Goal: Information Seeking & Learning: Learn about a topic

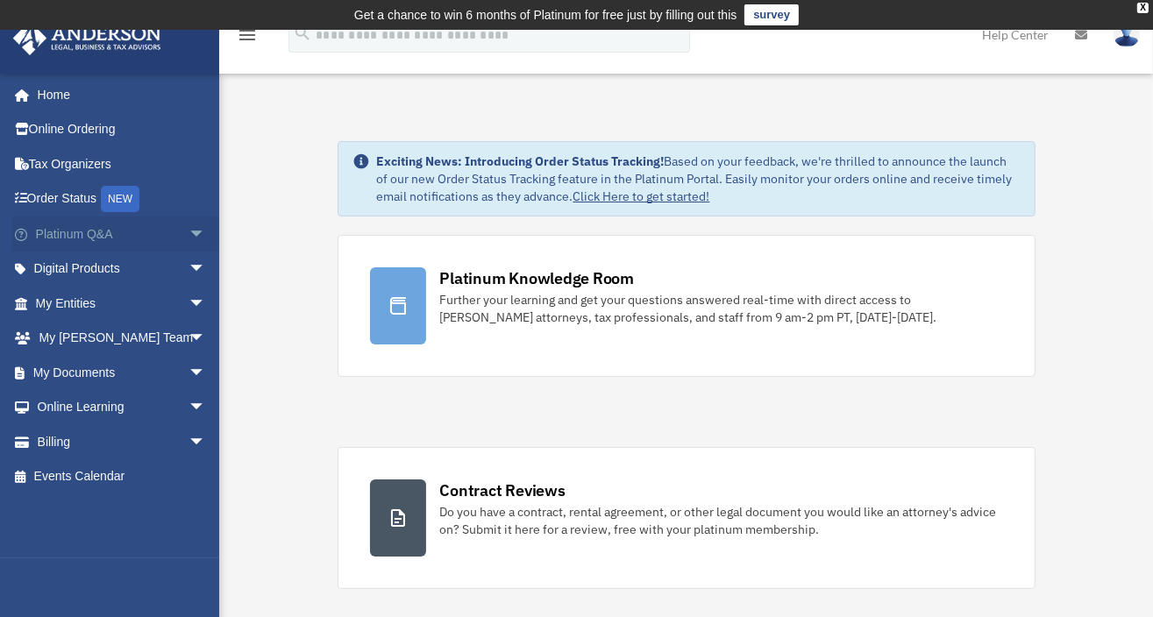
click at [70, 232] on link "Platinum Q&A arrow_drop_down" at bounding box center [122, 234] width 220 height 35
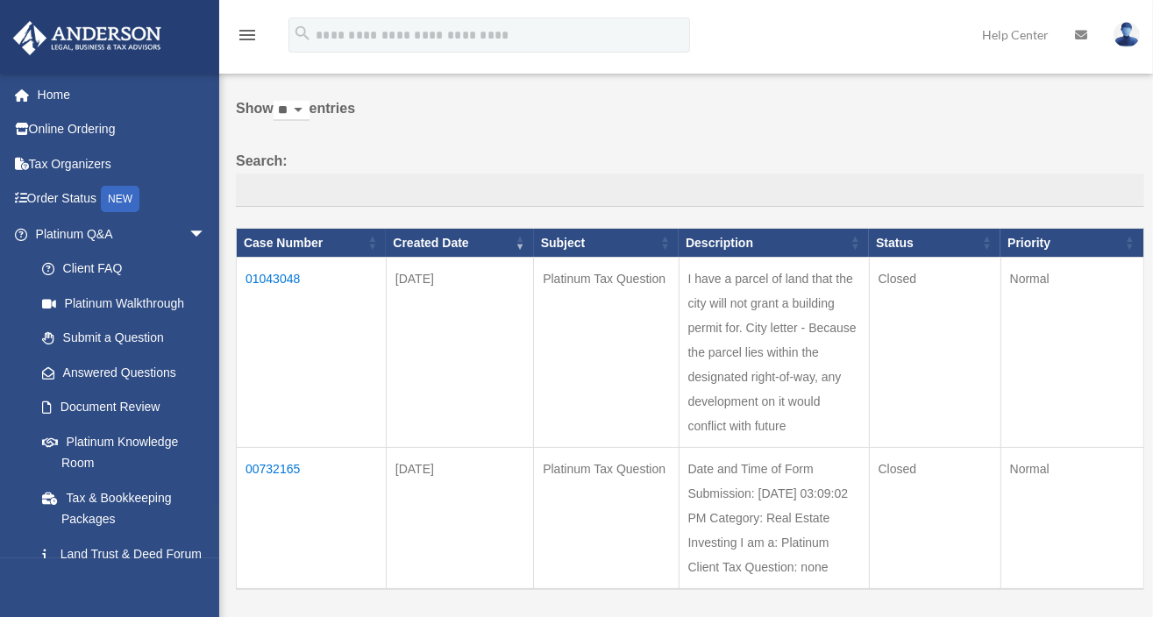
scroll to position [89, 0]
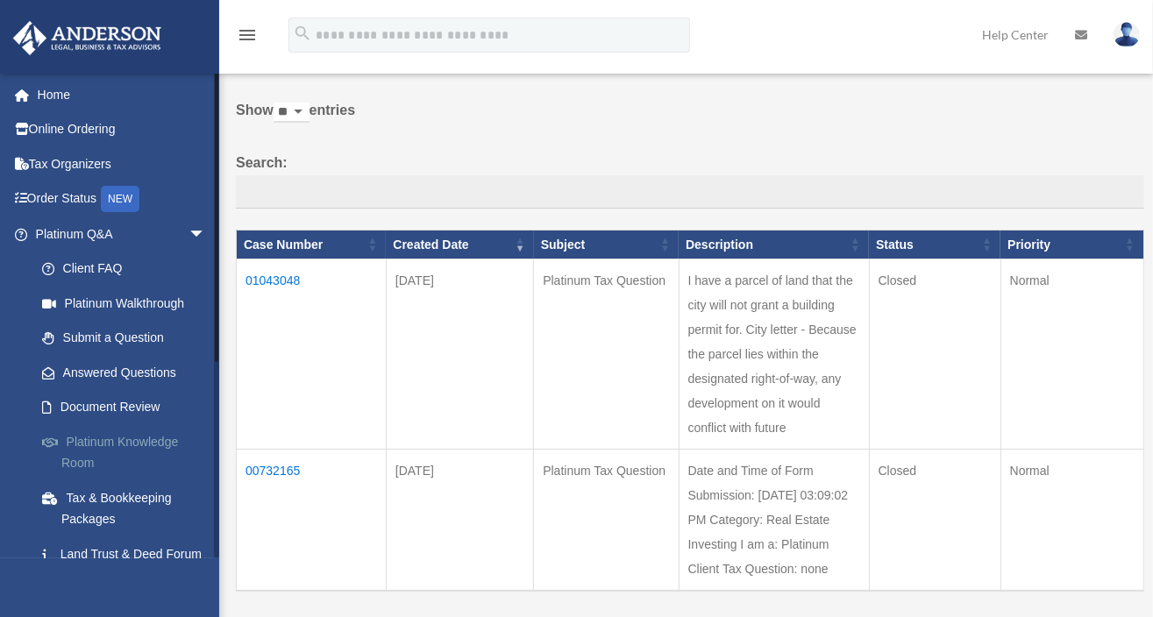
click at [112, 445] on link "Platinum Knowledge Room" at bounding box center [129, 452] width 208 height 56
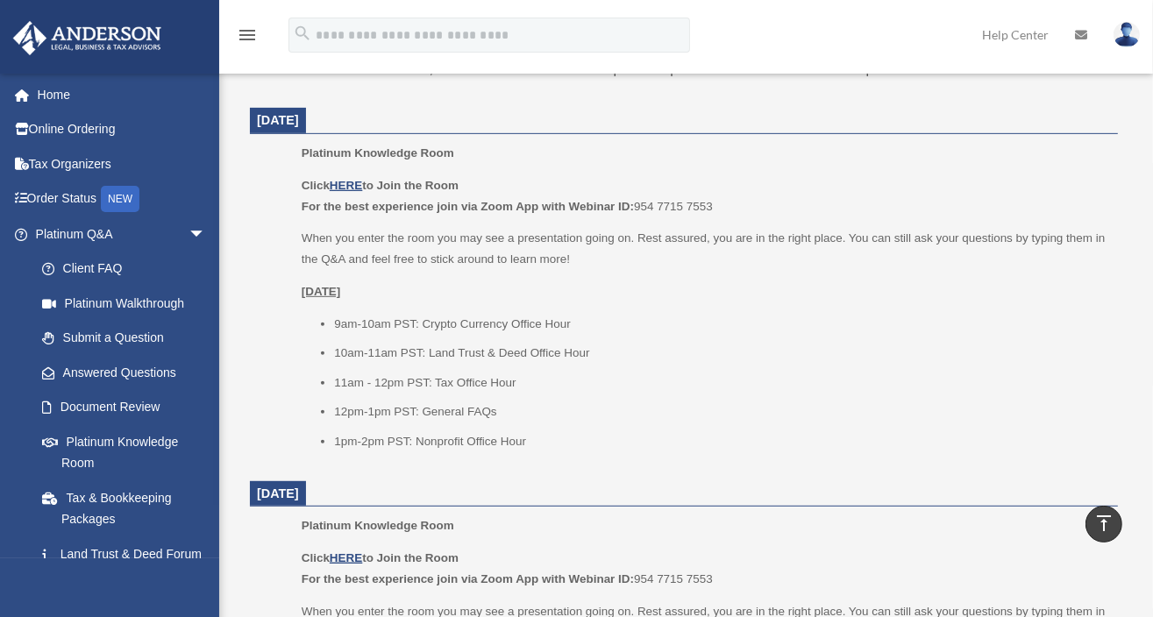
scroll to position [751, 0]
